Goal: Check status

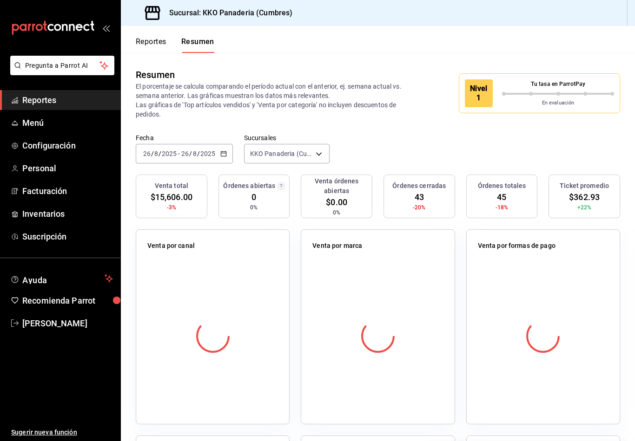
click at [188, 51] on button "Resumen" at bounding box center [197, 45] width 33 height 16
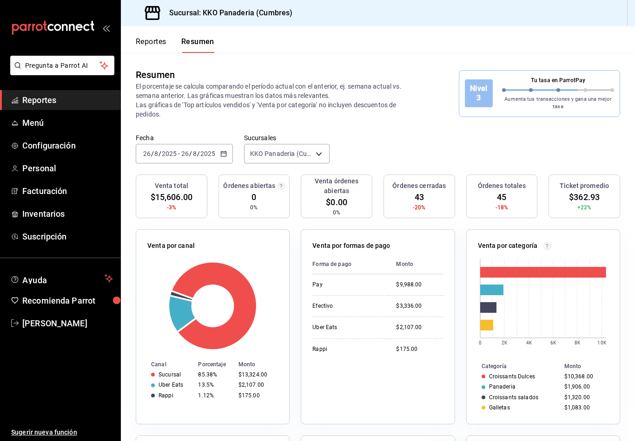
click at [222, 146] on div "[DATE] [DATE] - [DATE] [DATE]" at bounding box center [184, 154] width 97 height 20
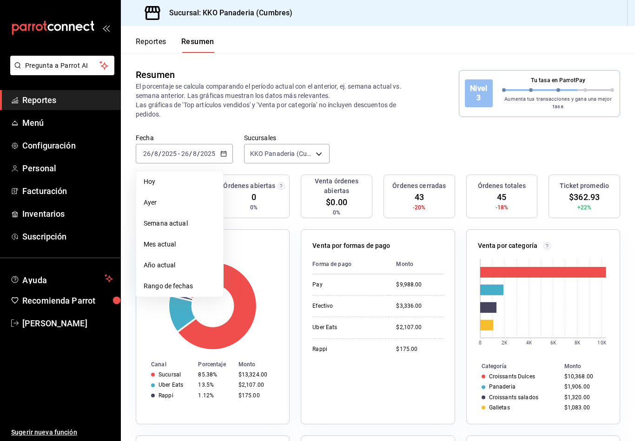
click at [189, 282] on span "Rango de fechas" at bounding box center [180, 287] width 72 height 10
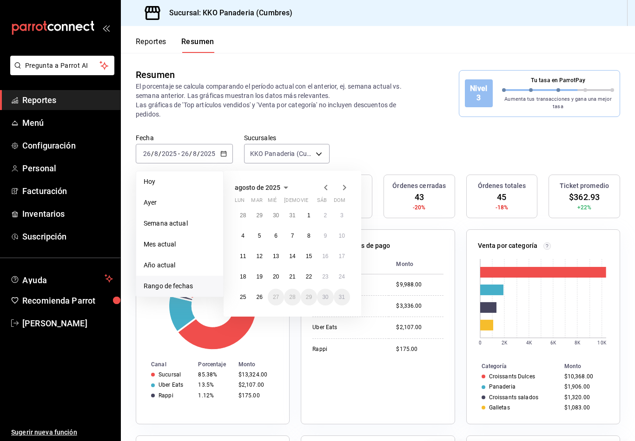
click at [241, 293] on button "25" at bounding box center [243, 297] width 16 height 17
click at [240, 293] on button "25" at bounding box center [243, 297] width 16 height 17
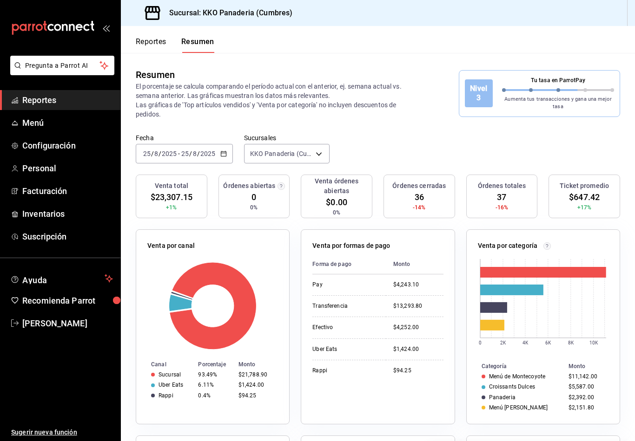
click at [221, 146] on div "[DATE] [DATE] - [DATE] [DATE]" at bounding box center [184, 154] width 97 height 20
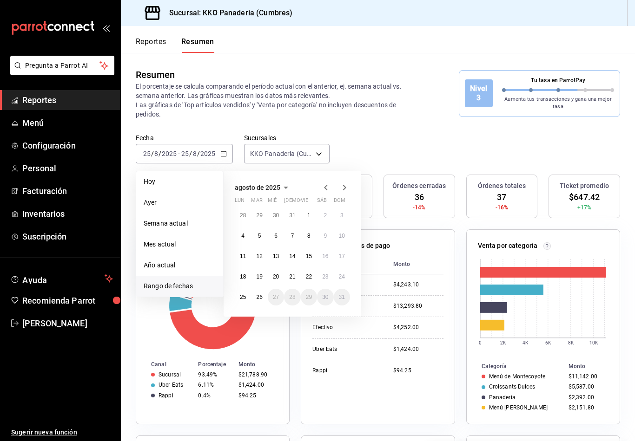
click at [241, 309] on div "[DATE] lun mar mié jue vie sáb dom 28 29 30 31 1 2 3 4 5 6 7 8 9 10 11 12 13 14…" at bounding box center [293, 244] width 138 height 146
click at [243, 303] on button "25" at bounding box center [243, 297] width 16 height 17
click at [262, 300] on abbr "26" at bounding box center [259, 297] width 6 height 7
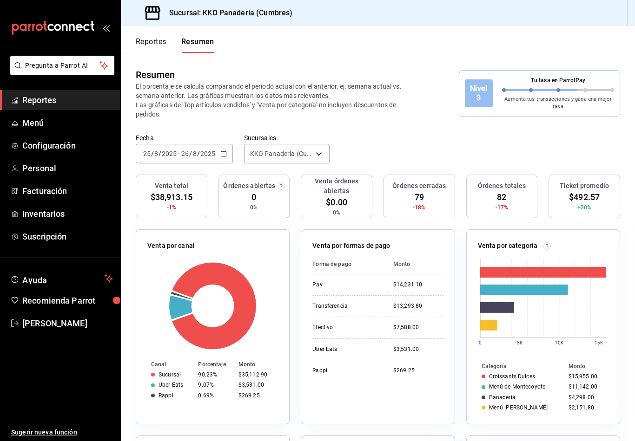
click at [47, 27] on icon "mailbox folders" at bounding box center [53, 28] width 84 height 14
